Goal: Transaction & Acquisition: Purchase product/service

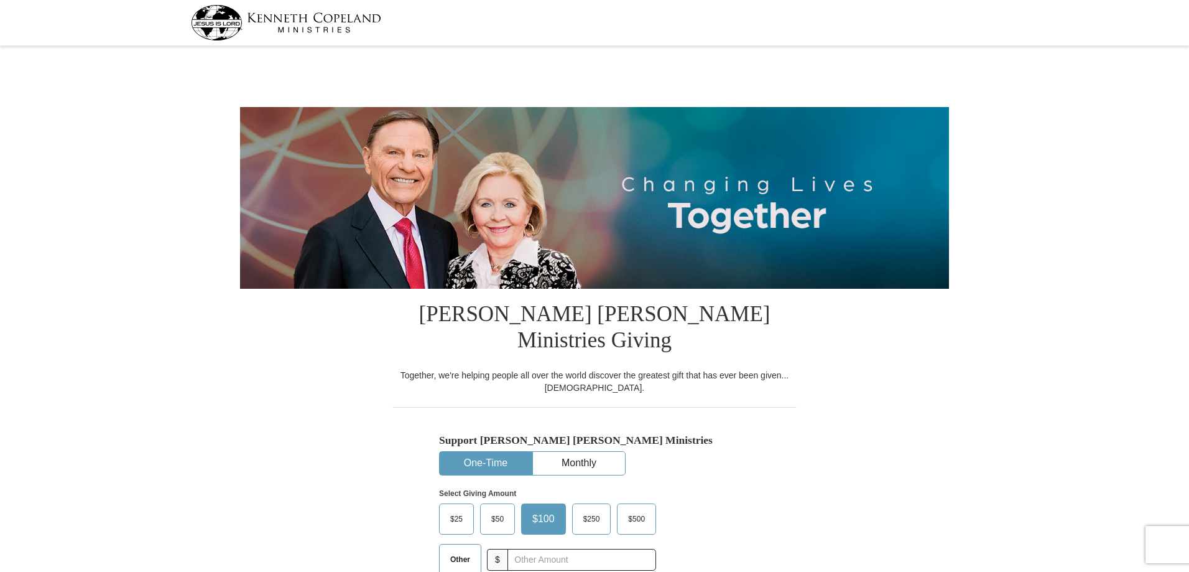
select select "NC"
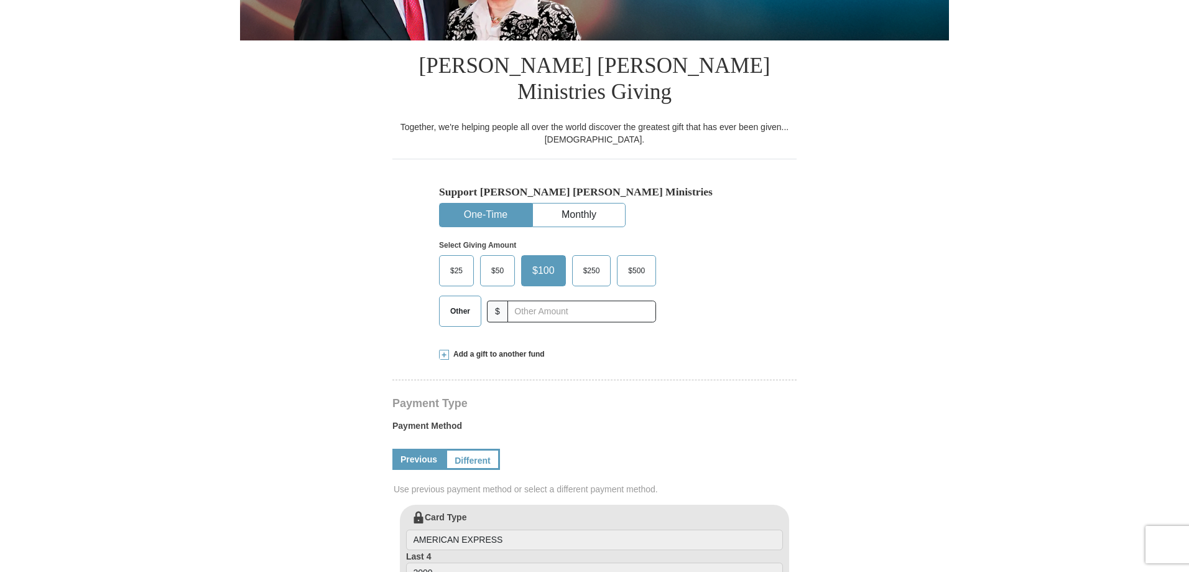
scroll to position [249, 0]
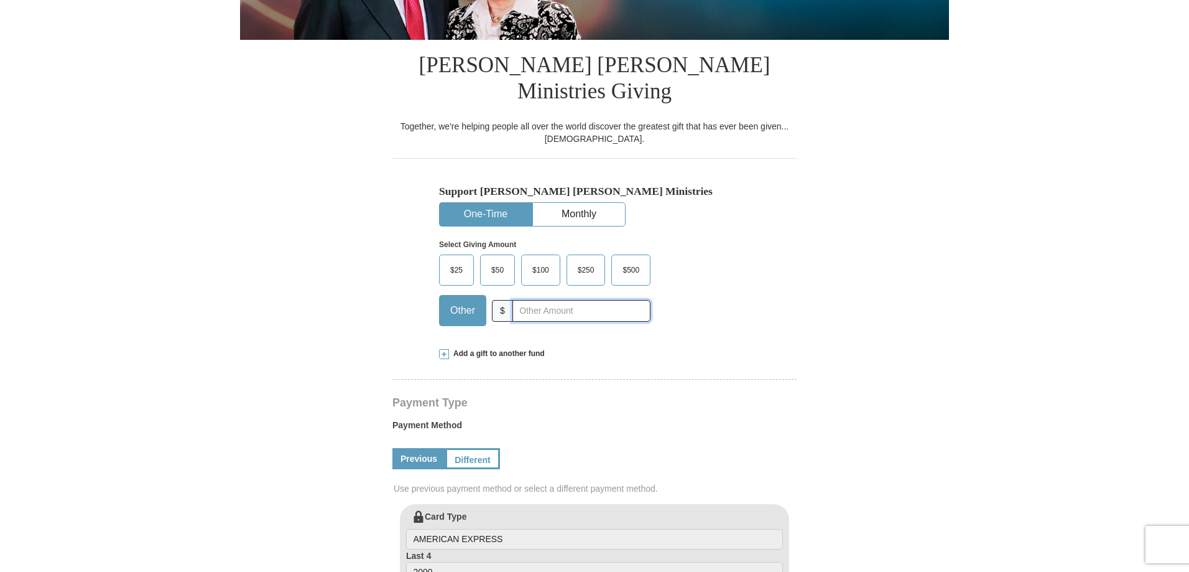
click at [560, 300] on input "text" at bounding box center [582, 311] width 138 height 22
type input "9000.00"
click at [830, 299] on form "Kenneth Copeland Ministries Giving Together, we're helping people all over the …" at bounding box center [594, 488] width 709 height 1374
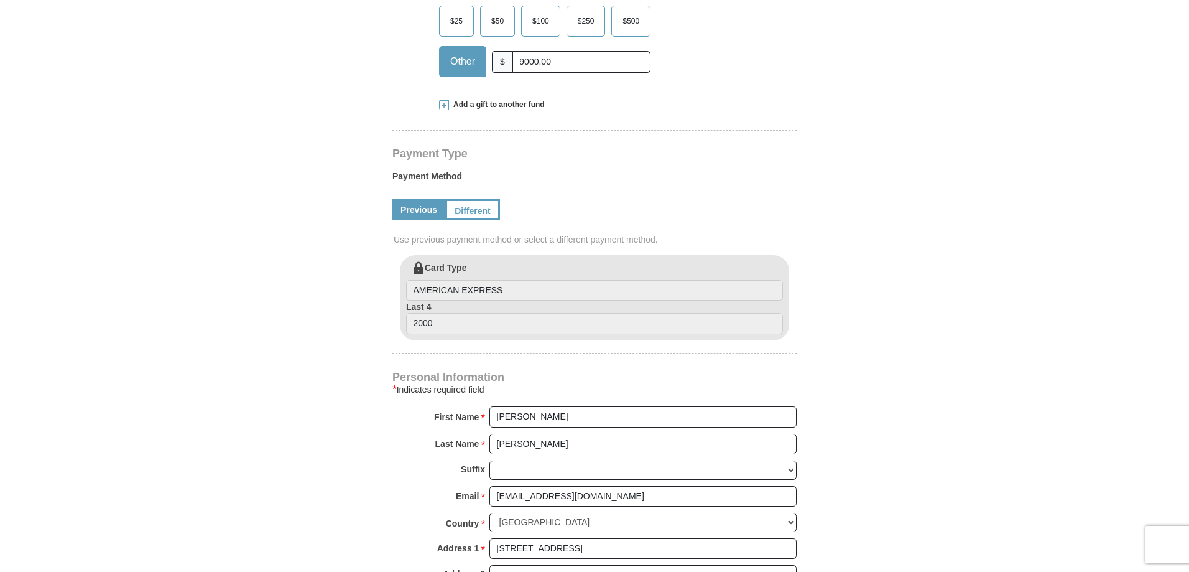
scroll to position [746, 0]
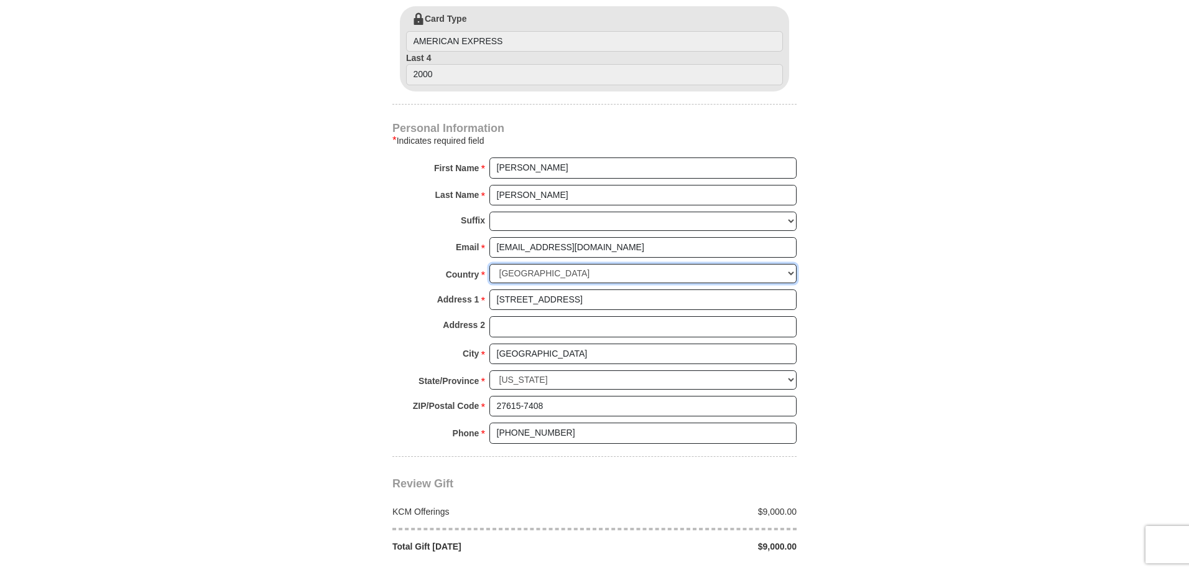
click at [638, 264] on select "United States of America Canada Antigua and Barbuda Argentina Armenia Aruba Aus…" at bounding box center [642, 273] width 307 height 19
click at [639, 264] on select "United States of America Canada Antigua and Barbuda Argentina Armenia Aruba Aus…" at bounding box center [642, 273] width 307 height 19
click at [616, 289] on input "6829 Greystone Dr" at bounding box center [642, 299] width 307 height 21
type input "6"
type input "320 Country Club Road"
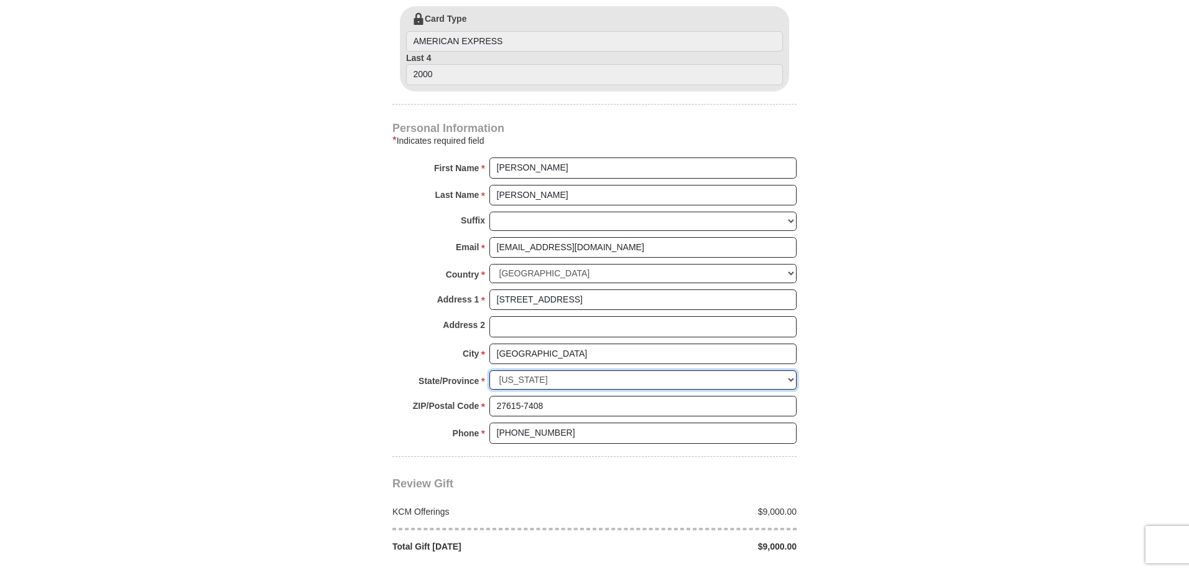
select select "TN"
click at [551, 343] on input "Raleigh" at bounding box center [642, 353] width 307 height 21
type input "R"
type input "LaFollette"
drag, startPoint x: 562, startPoint y: 381, endPoint x: 454, endPoint y: 360, distance: 110.3
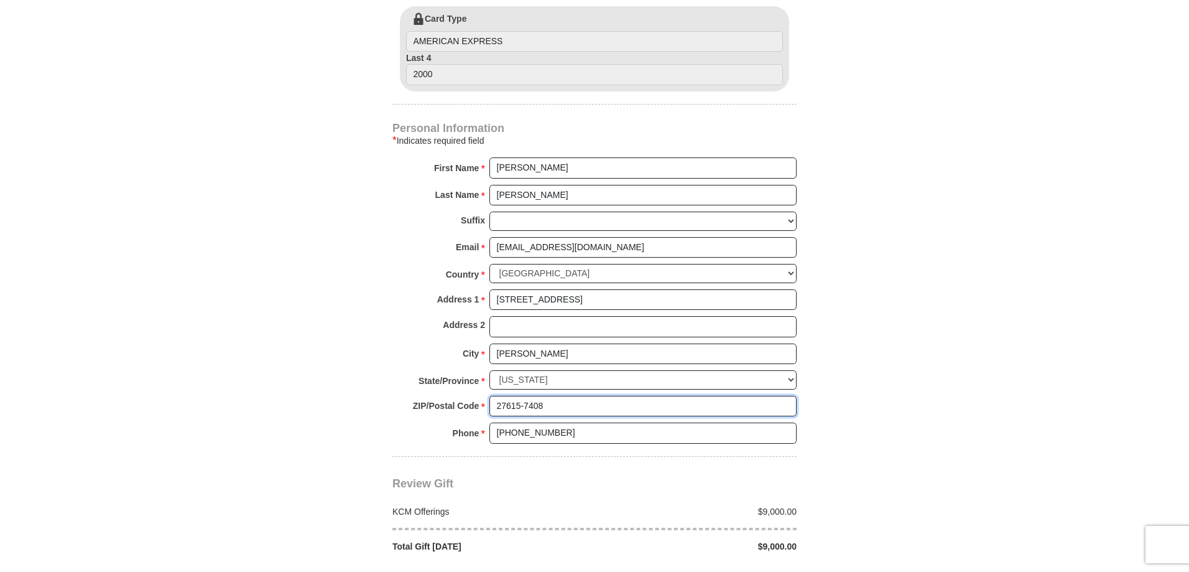
click at [454, 360] on div "Personal Information * Indicates required field First Name * Christopher Please…" at bounding box center [594, 289] width 404 height 333
type input "37766-3804"
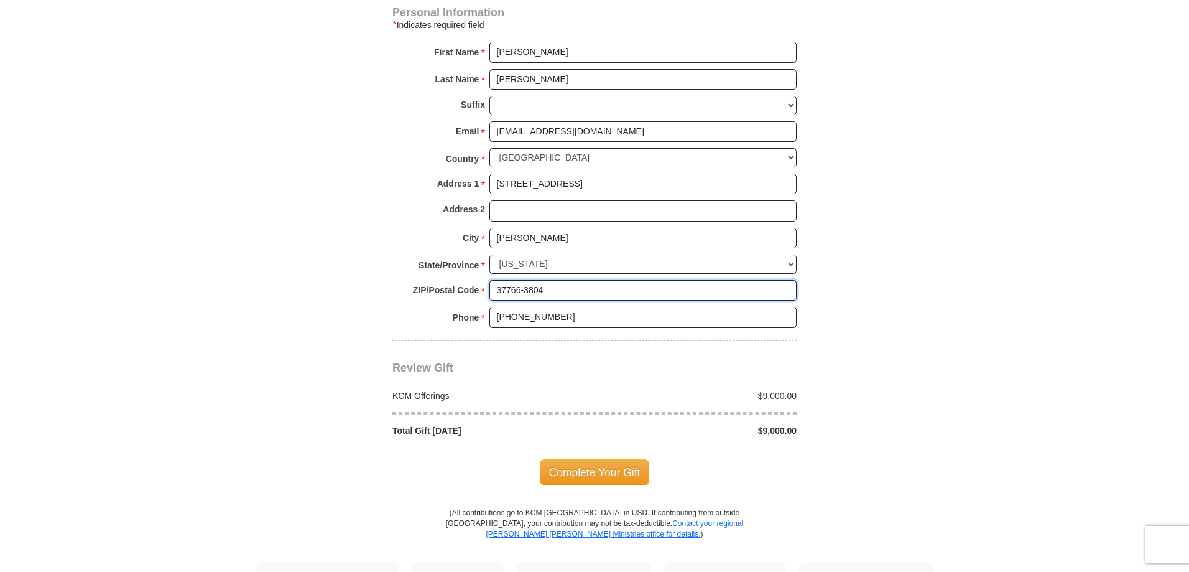
scroll to position [995, 0]
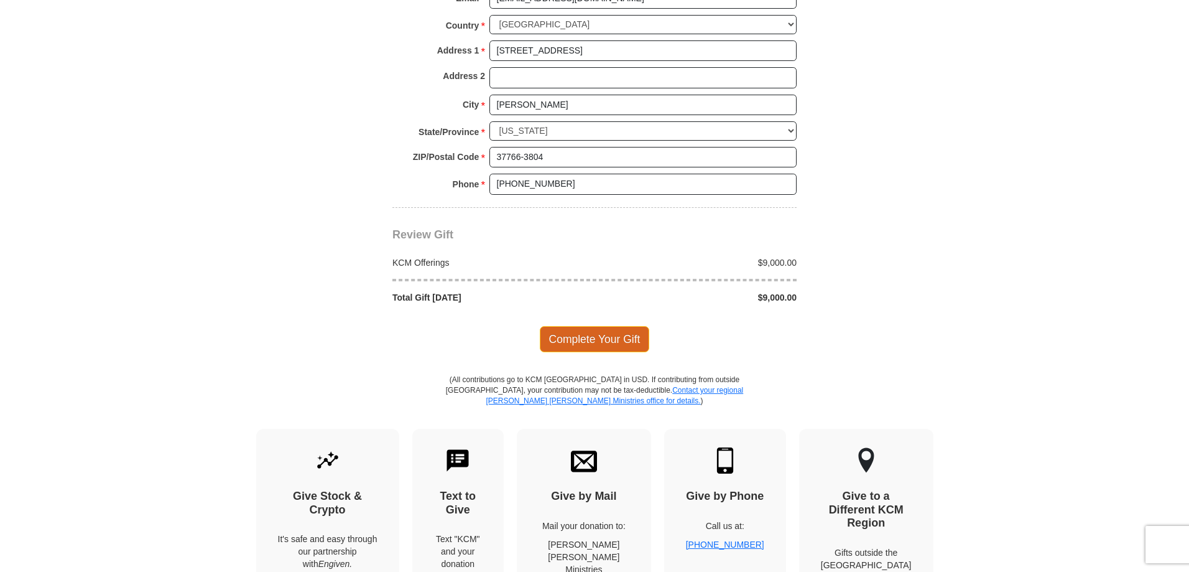
click at [628, 326] on span "Complete Your Gift" at bounding box center [595, 339] width 110 height 26
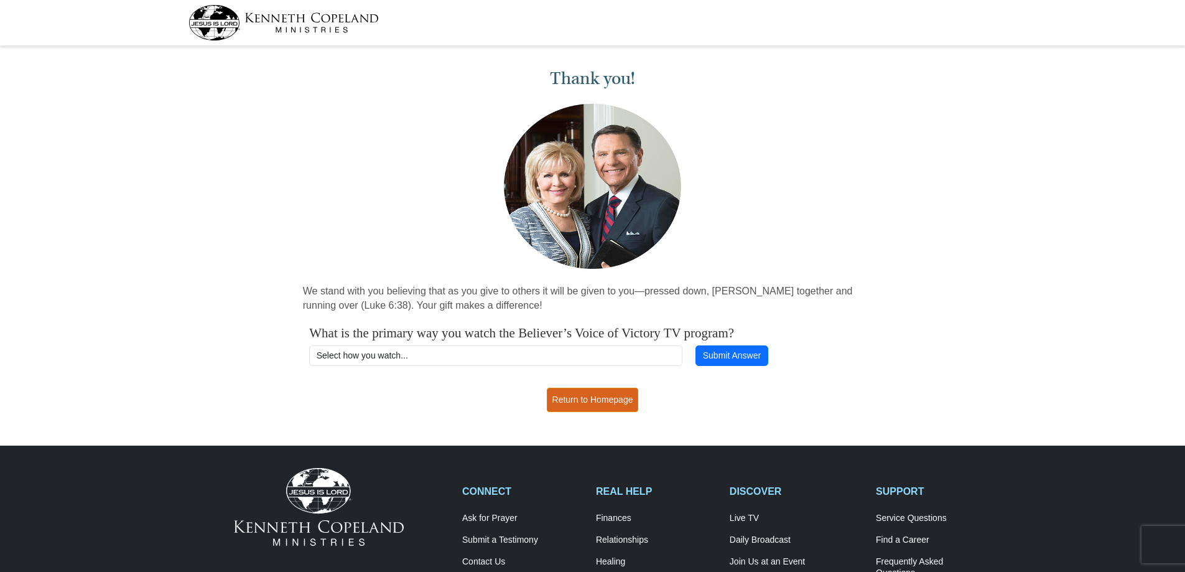
click at [601, 404] on link "Return to Homepage" at bounding box center [593, 399] width 92 height 24
